Goal: Information Seeking & Learning: Learn about a topic

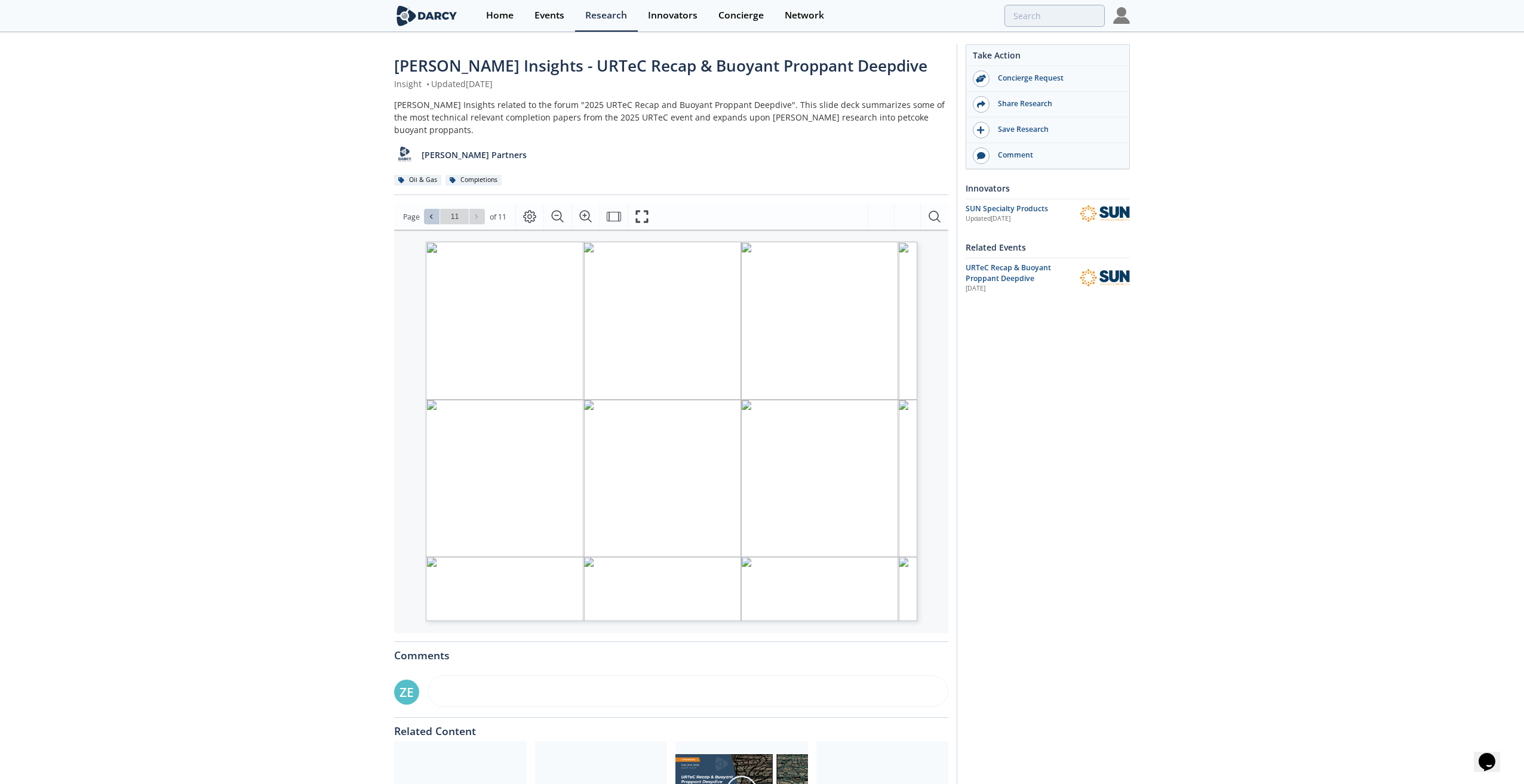
click at [435, 209] on button at bounding box center [431, 216] width 16 height 16
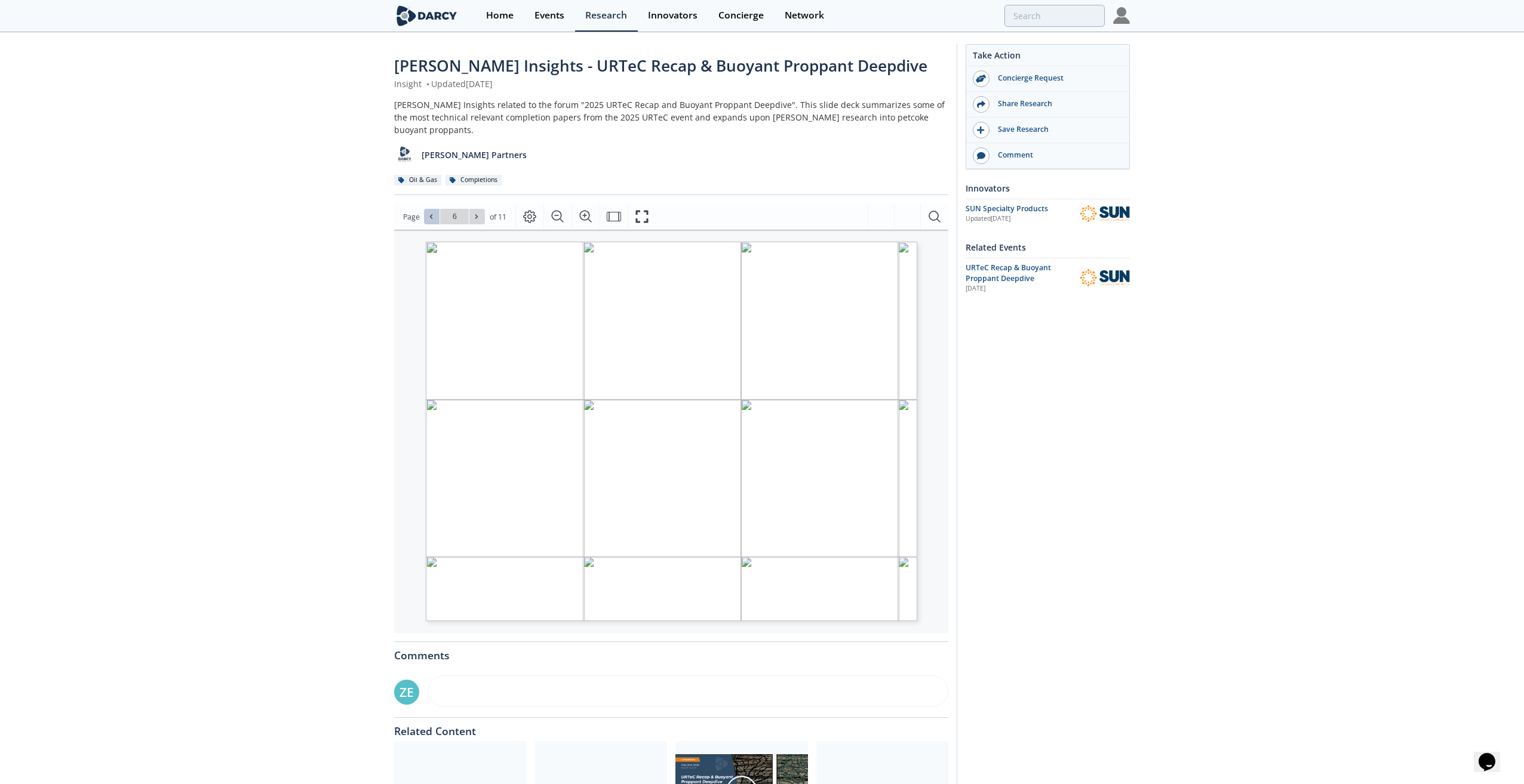
click at [435, 209] on button at bounding box center [431, 216] width 16 height 16
click at [643, 210] on icon "Fullscreen" at bounding box center [641, 216] width 14 height 14
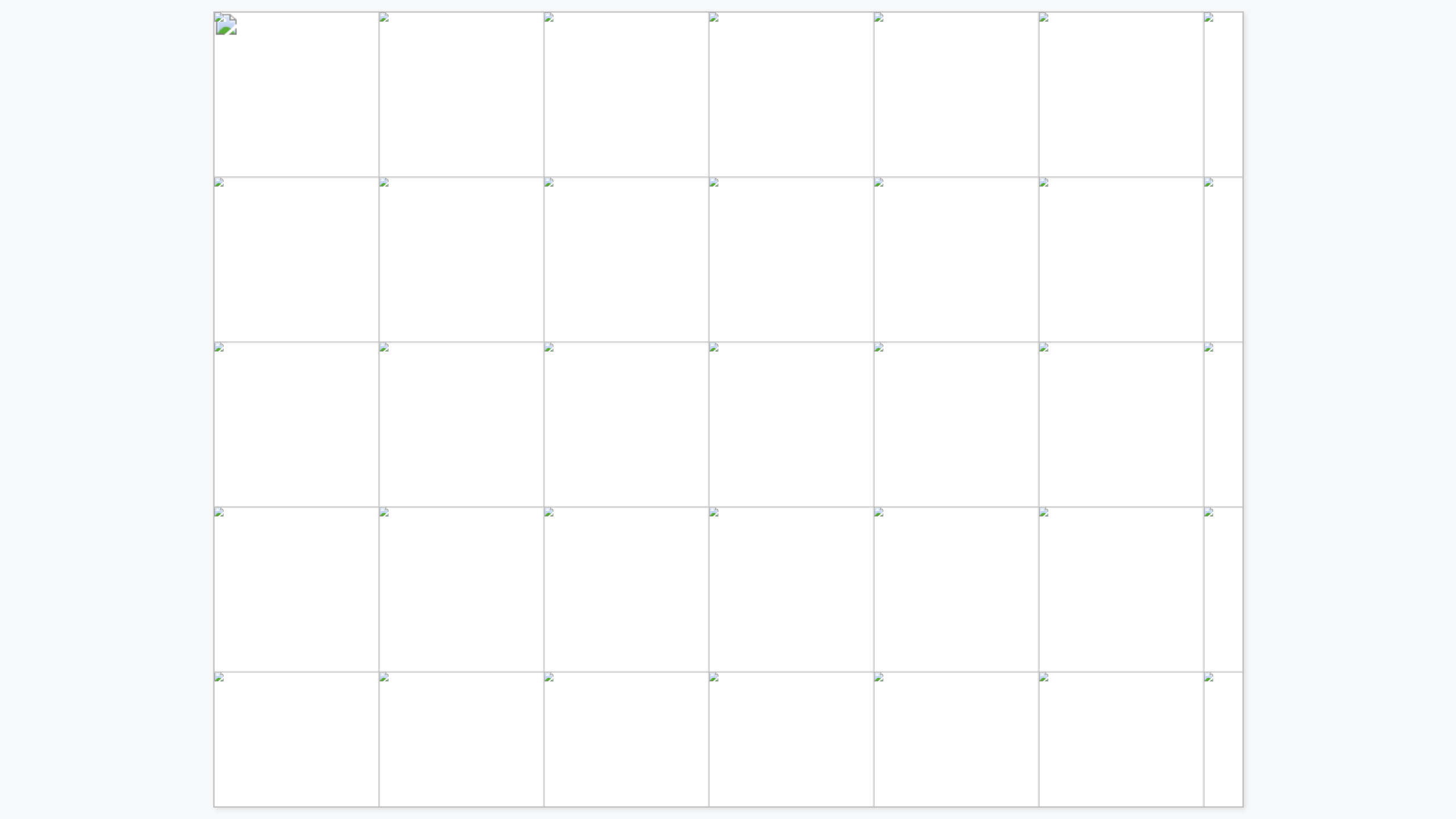
click at [859, 12] on div "Proprietary and confidential 5 EXXONMOBIL GRABBING HEADLINES WITH CUSTOM PETCOK…" at bounding box center [728, 12] width 1030 height 0
click at [661, 676] on div "Page 5" at bounding box center [728, 410] width 1030 height 797
click at [811, 384] on span "– Fluid coking produces petcoke via a fluidized bed reactor, turning a semi-" at bounding box center [932, 382] width 530 height 19
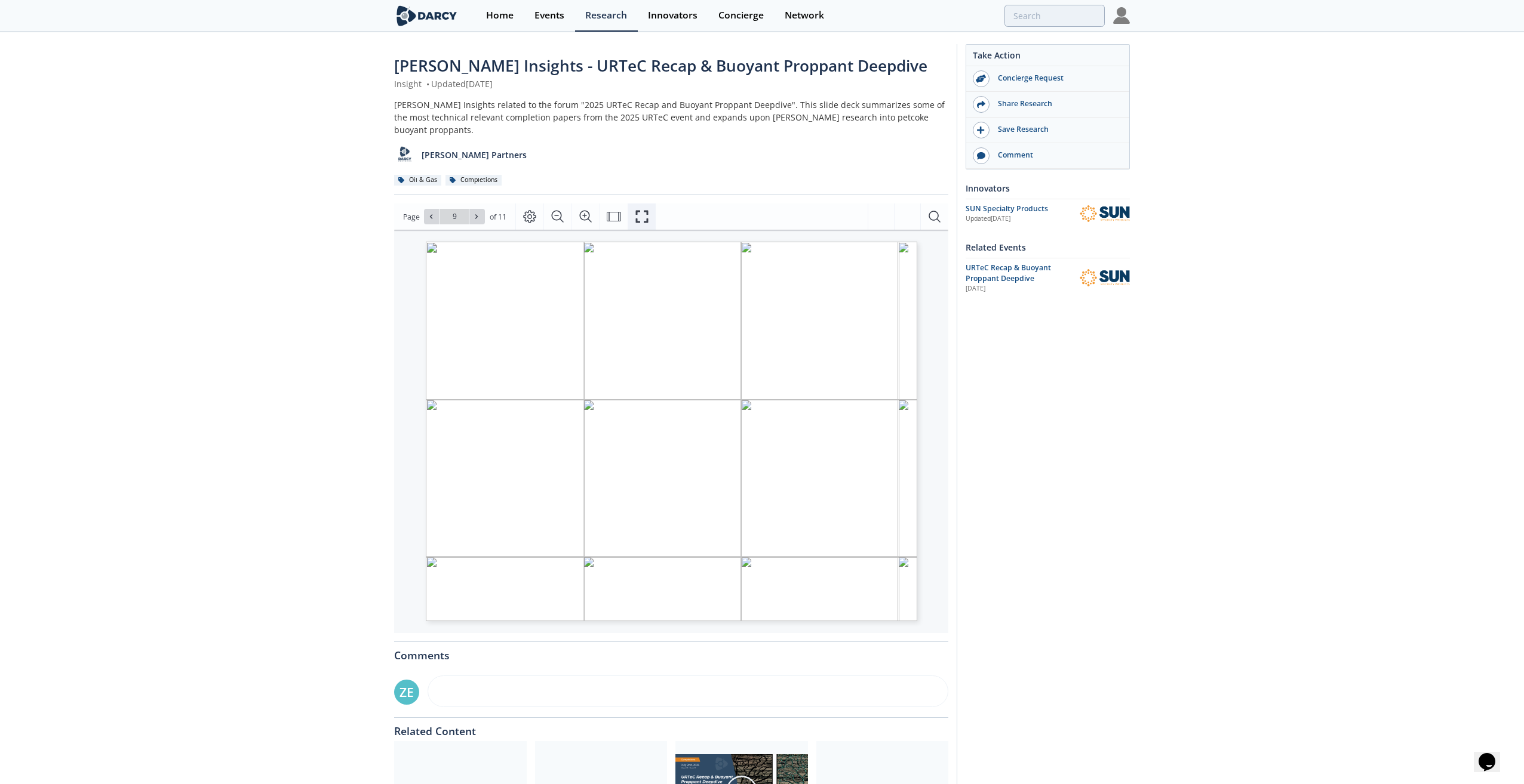
click at [639, 210] on icon "Fullscreen" at bounding box center [641, 216] width 14 height 14
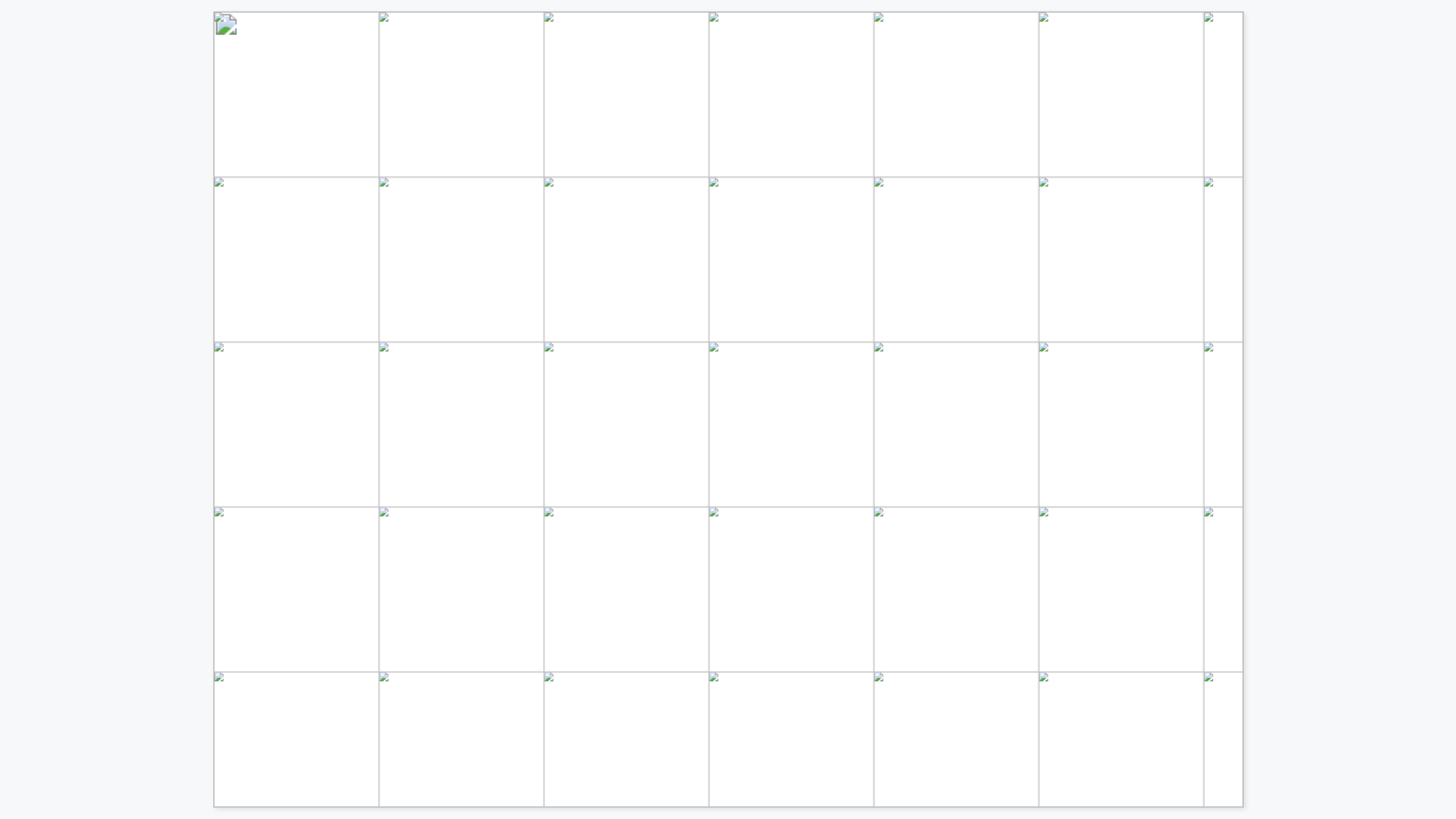
click at [540, 241] on span "prohibitive thing […] We’re focused on value when we’re looking at our deployme…" at bounding box center [740, 241] width 796 height 19
